Goal: Check status: Check status

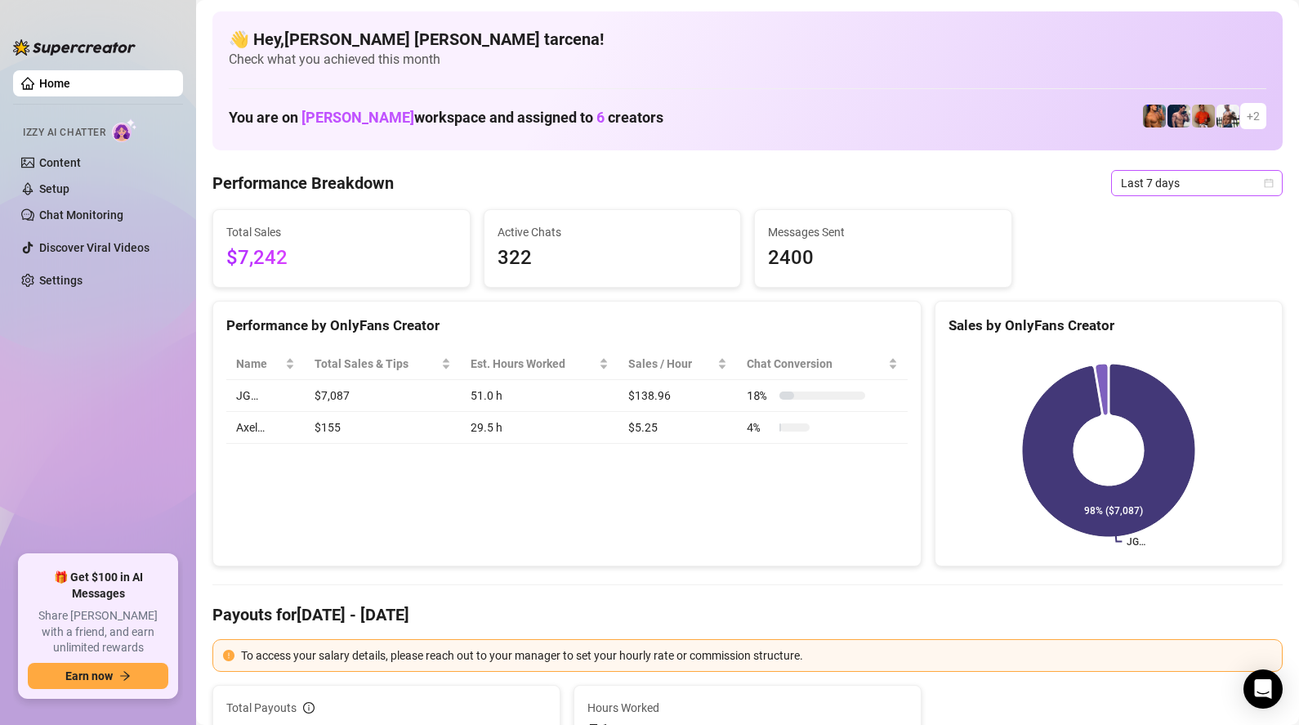
click at [1214, 183] on span "Last 7 days" at bounding box center [1197, 183] width 152 height 25
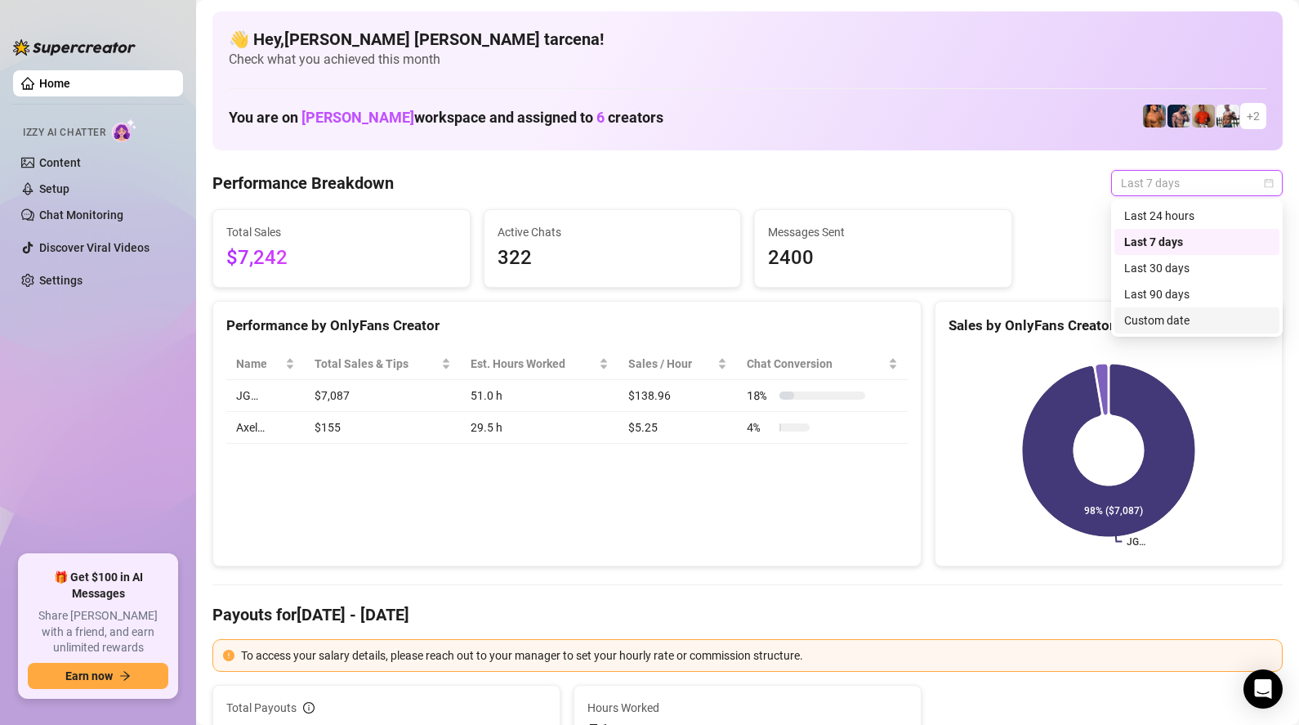
click at [1183, 322] on div "Custom date" at bounding box center [1196, 320] width 145 height 18
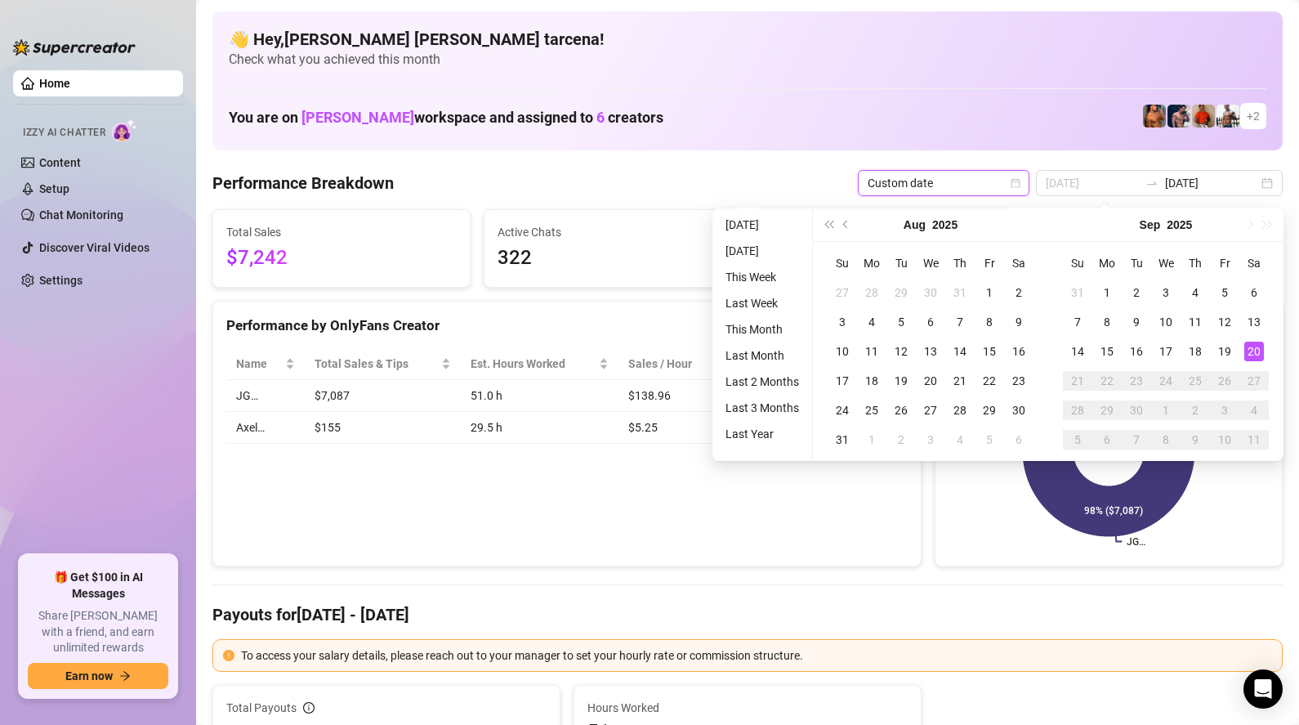
type input "[DATE]"
click at [1255, 352] on div "20" at bounding box center [1254, 351] width 20 height 20
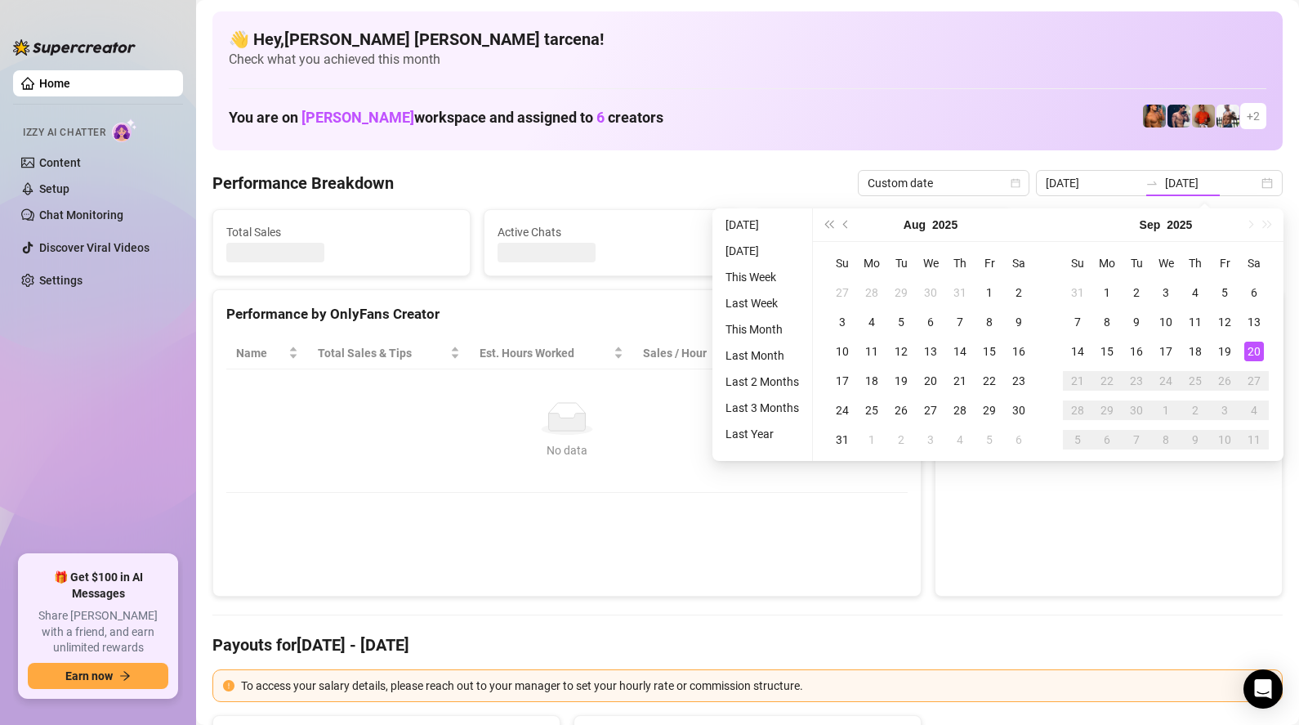
type input "[DATE]"
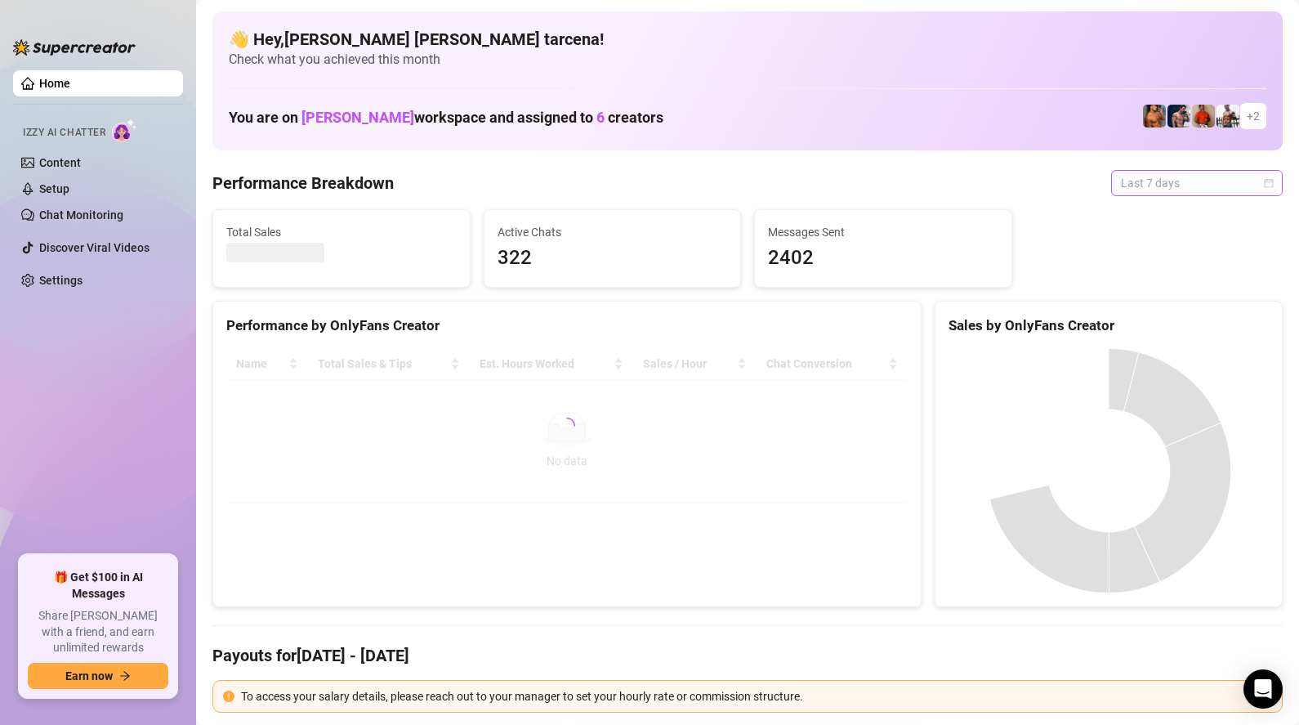
click at [1163, 189] on span "Last 7 days" at bounding box center [1197, 183] width 152 height 25
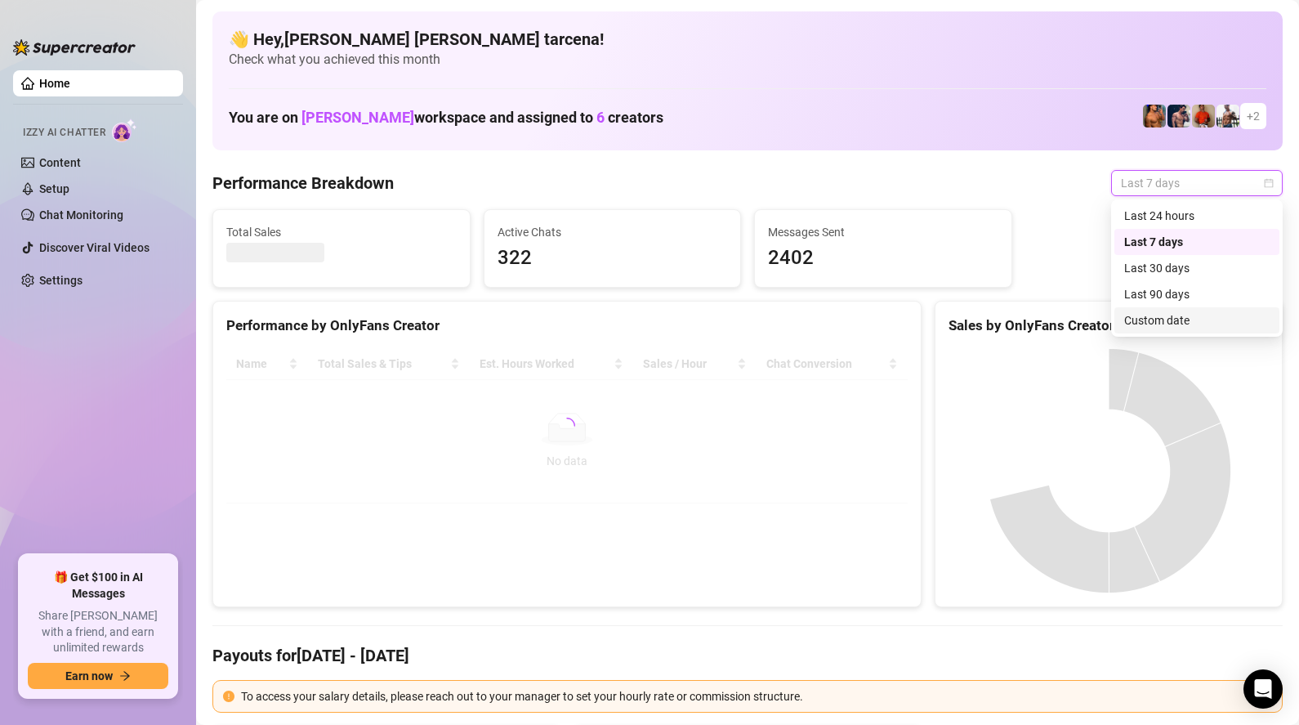
click at [1169, 325] on div "Custom date" at bounding box center [1196, 320] width 145 height 18
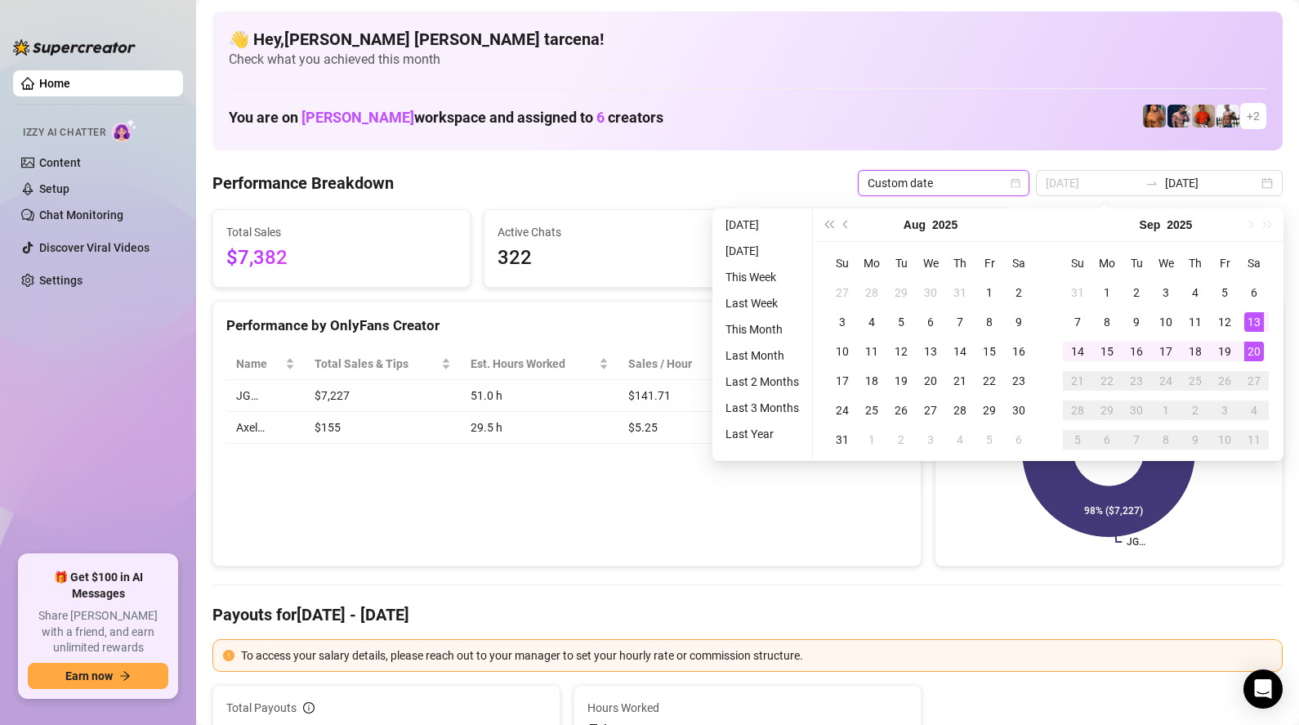
type input "[DATE]"
click at [1255, 352] on div "20" at bounding box center [1254, 351] width 20 height 20
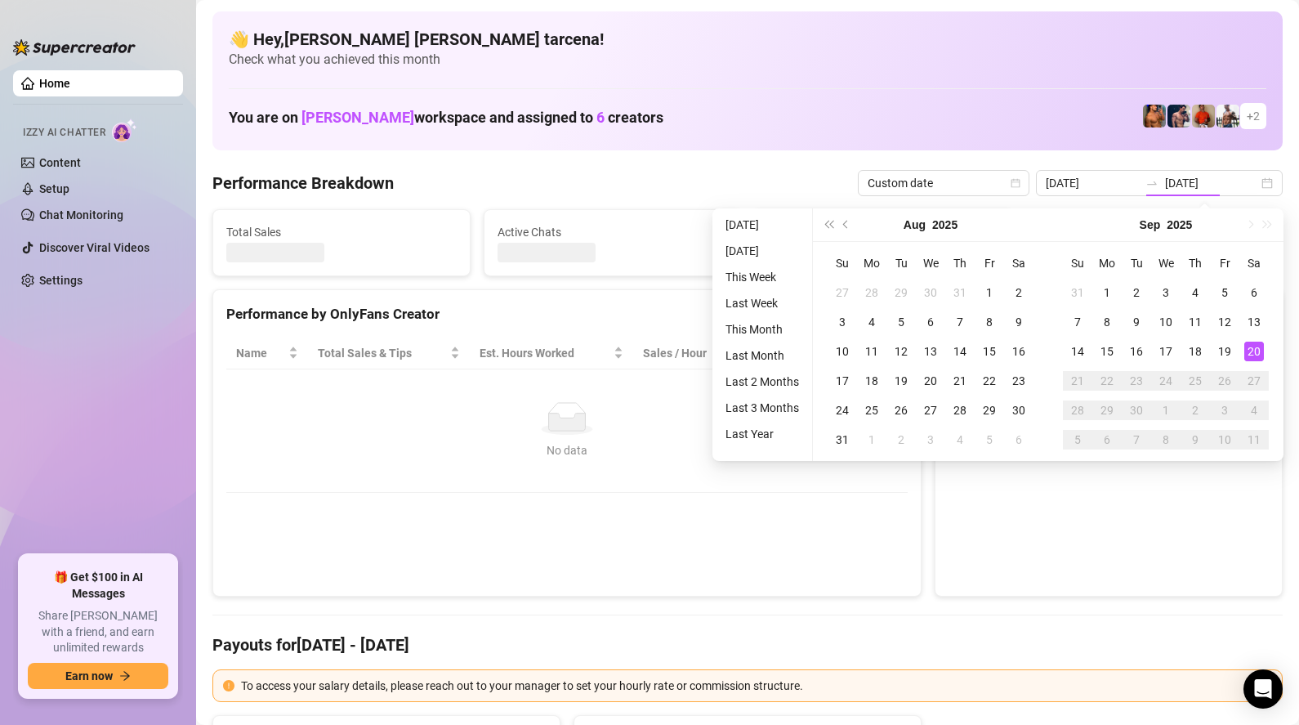
type input "[DATE]"
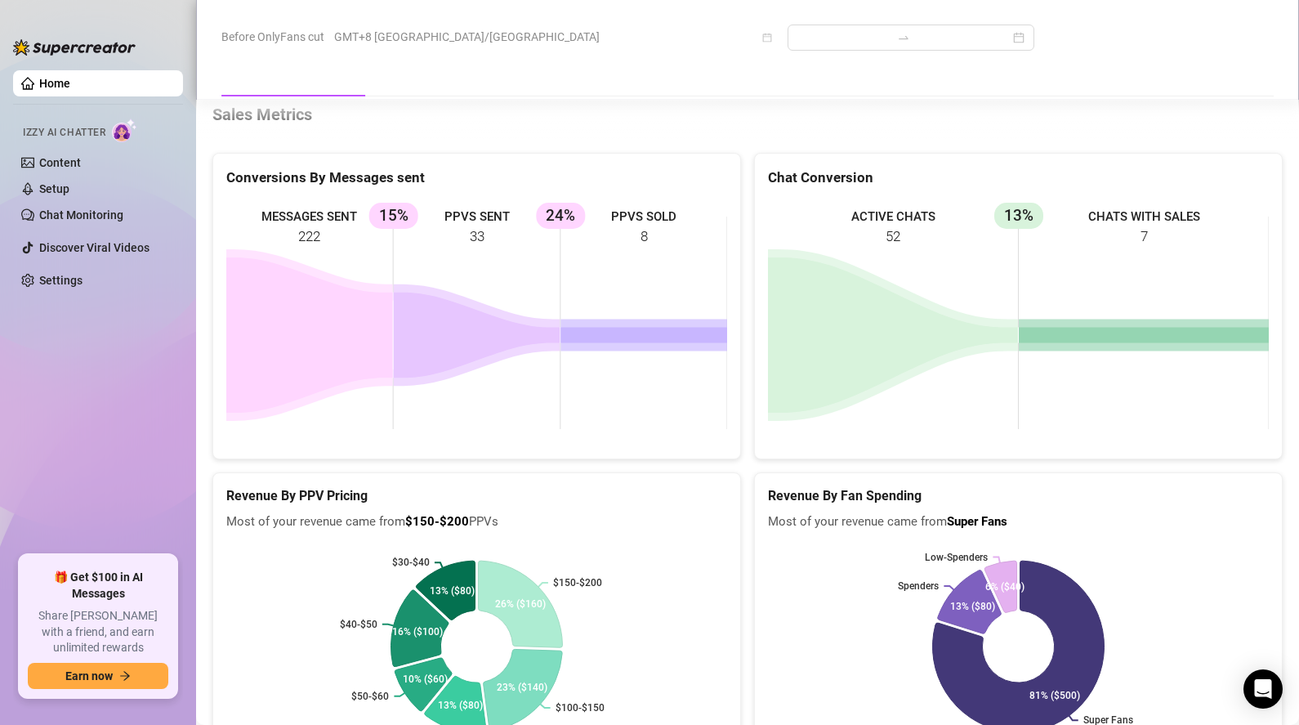
scroll to position [2129, 0]
